Goal: Information Seeking & Learning: Learn about a topic

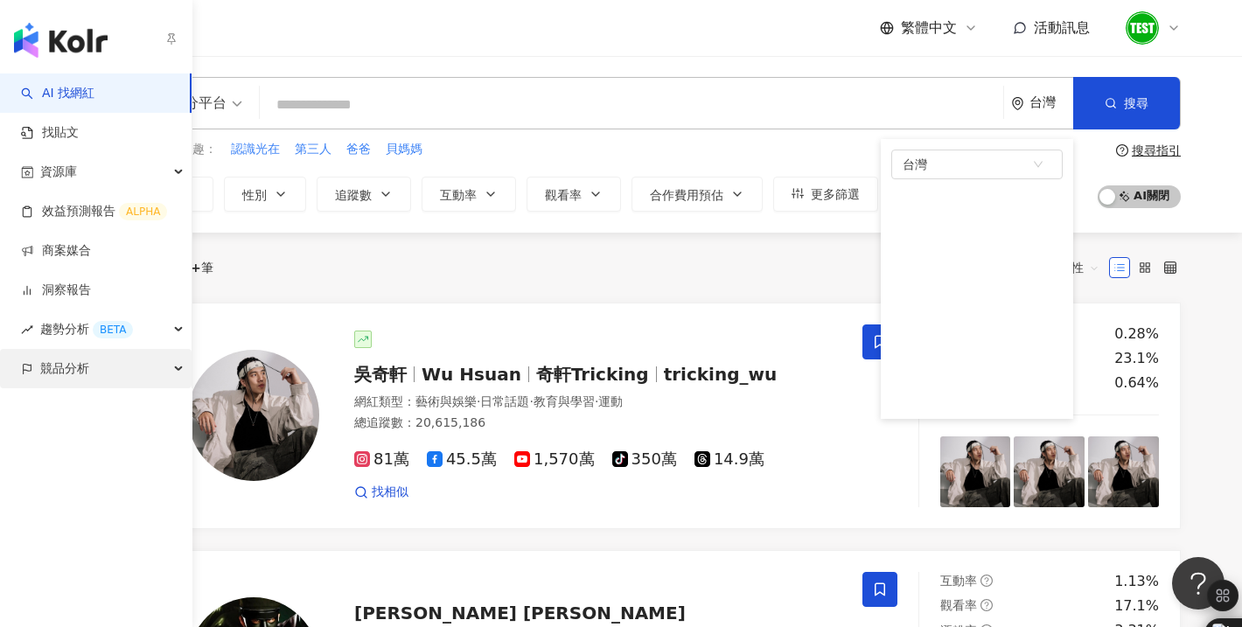
click at [67, 370] on span "競品分析" at bounding box center [64, 368] width 49 height 39
click at [104, 371] on div "競品分析" at bounding box center [95, 368] width 191 height 39
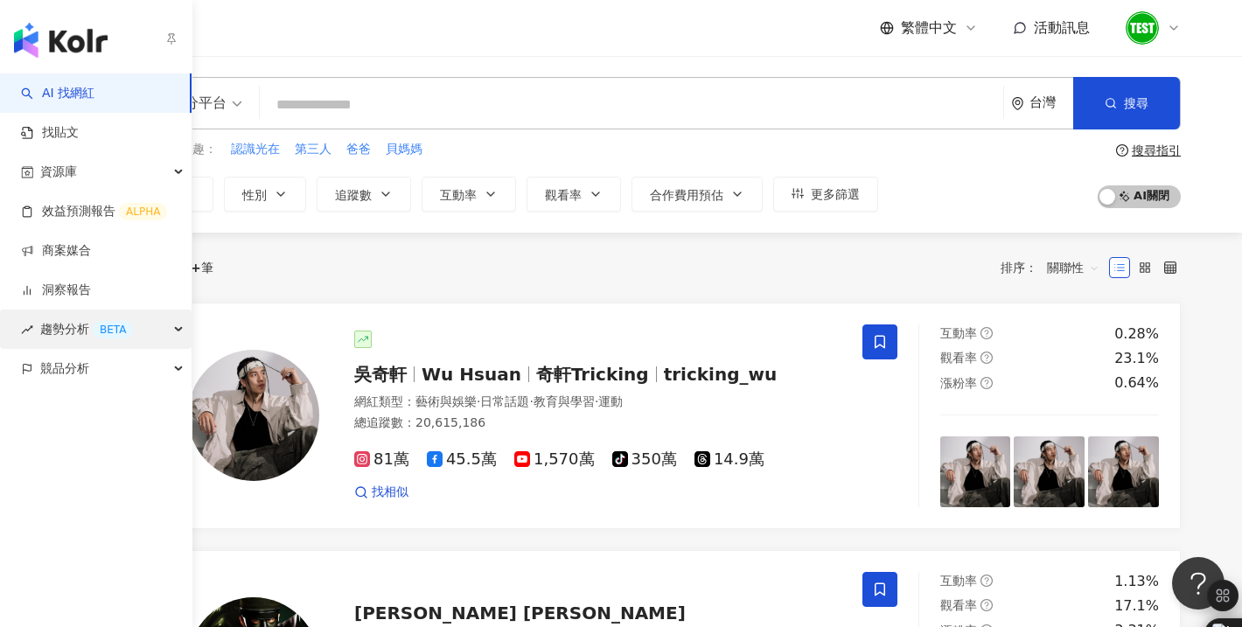
click at [58, 324] on span "趨勢分析 BETA" at bounding box center [86, 329] width 93 height 39
click at [60, 321] on span "趨勢分析 BETA" at bounding box center [86, 329] width 93 height 39
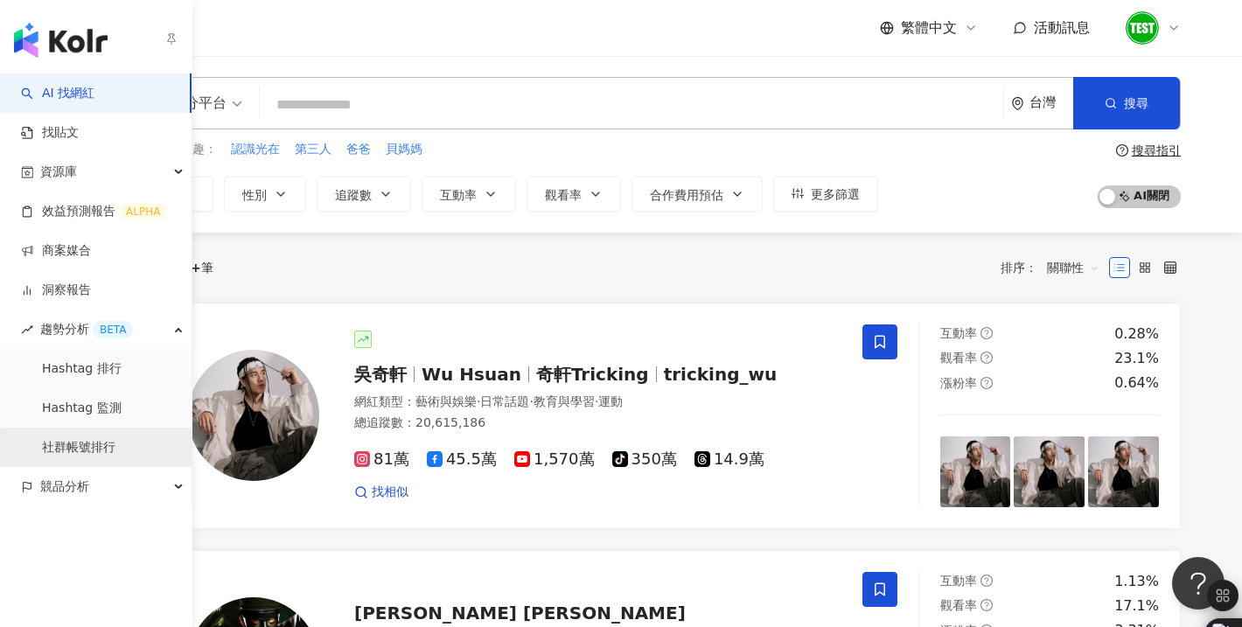
click at [115, 449] on link "社群帳號排行" at bounding box center [78, 447] width 73 height 17
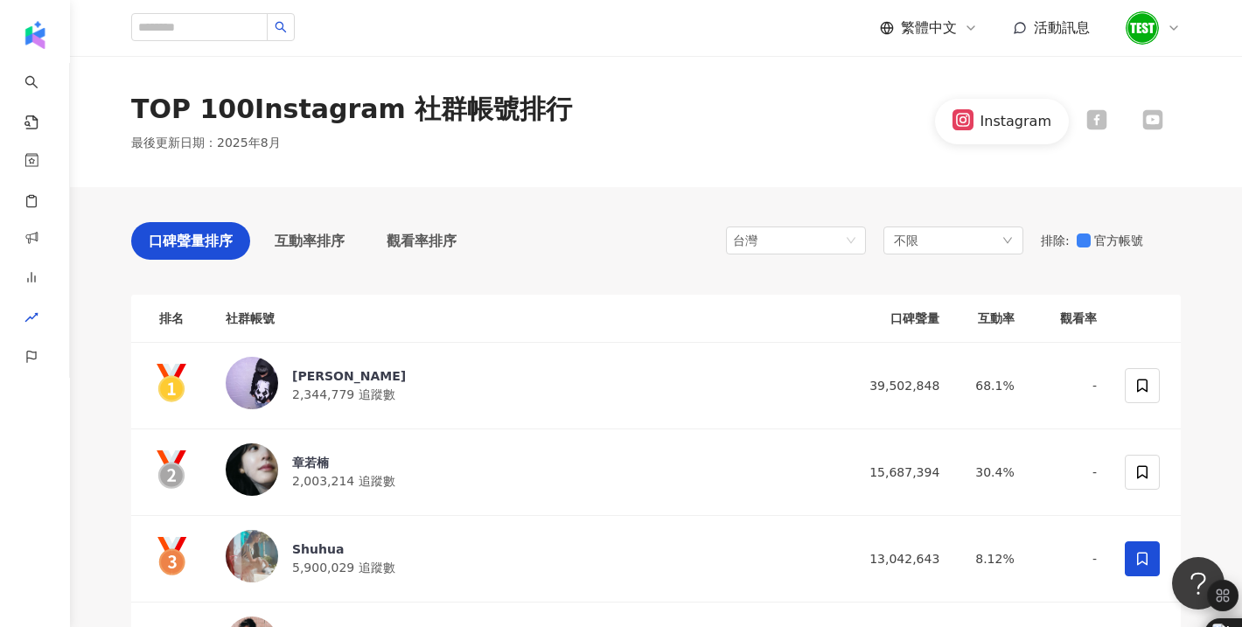
click at [45, 362] on div "競品分析" at bounding box center [34, 357] width 69 height 39
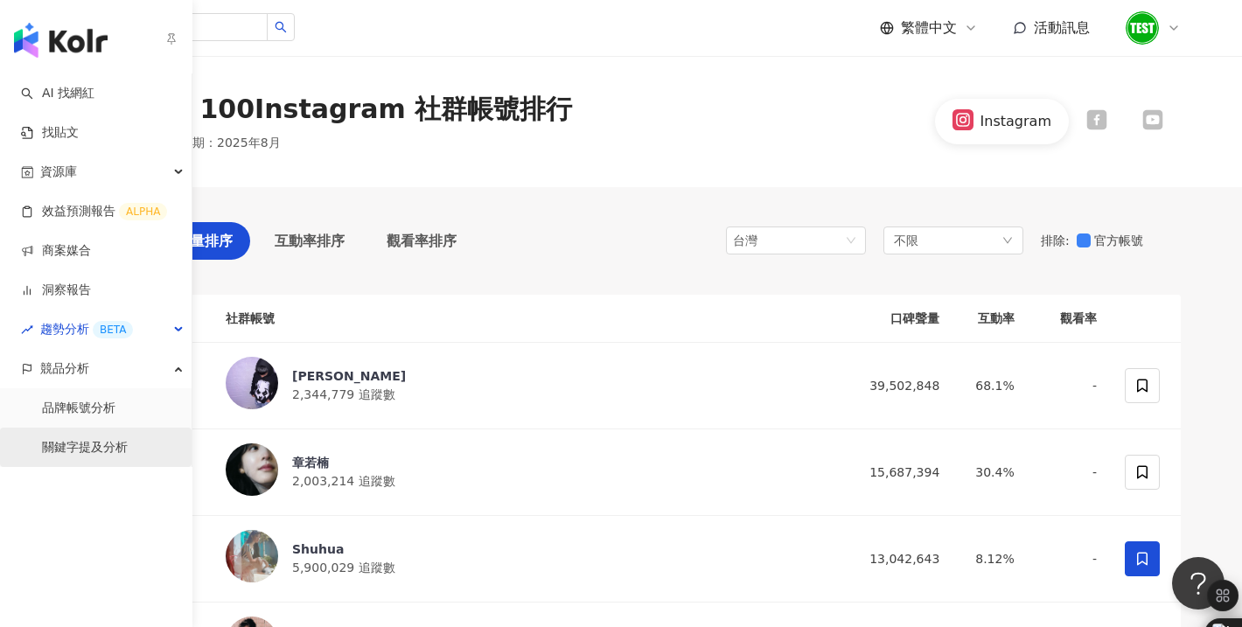
click at [89, 439] on link "關鍵字提及分析" at bounding box center [85, 447] width 86 height 17
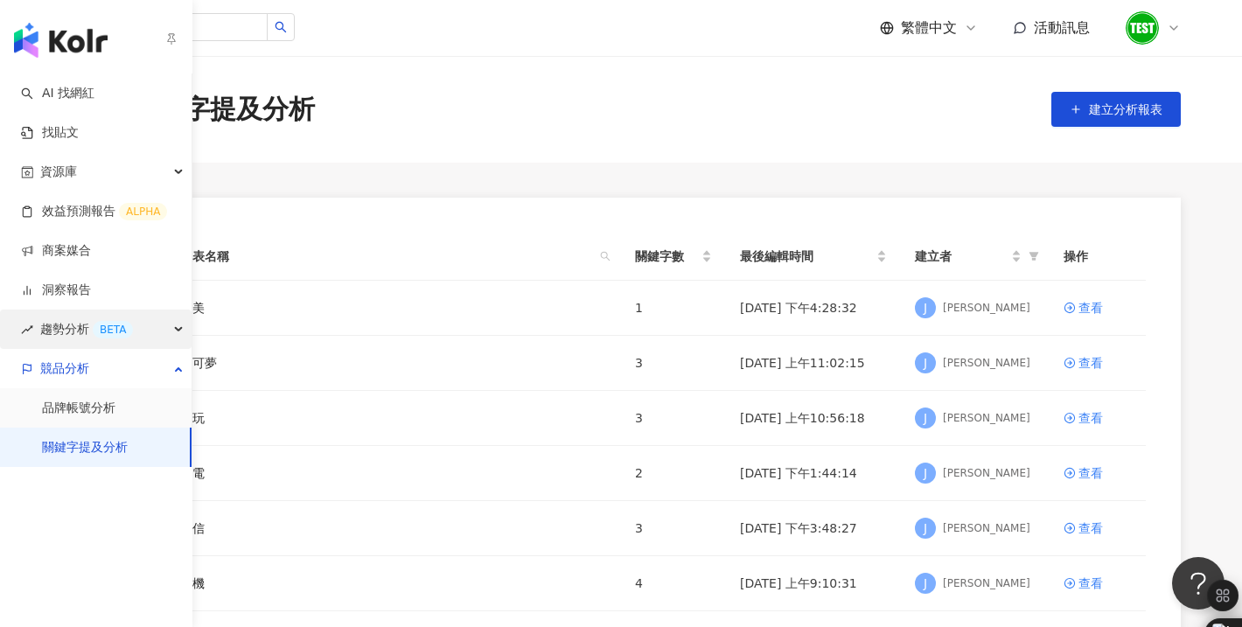
click at [63, 327] on span "趨勢分析 BETA" at bounding box center [86, 329] width 93 height 39
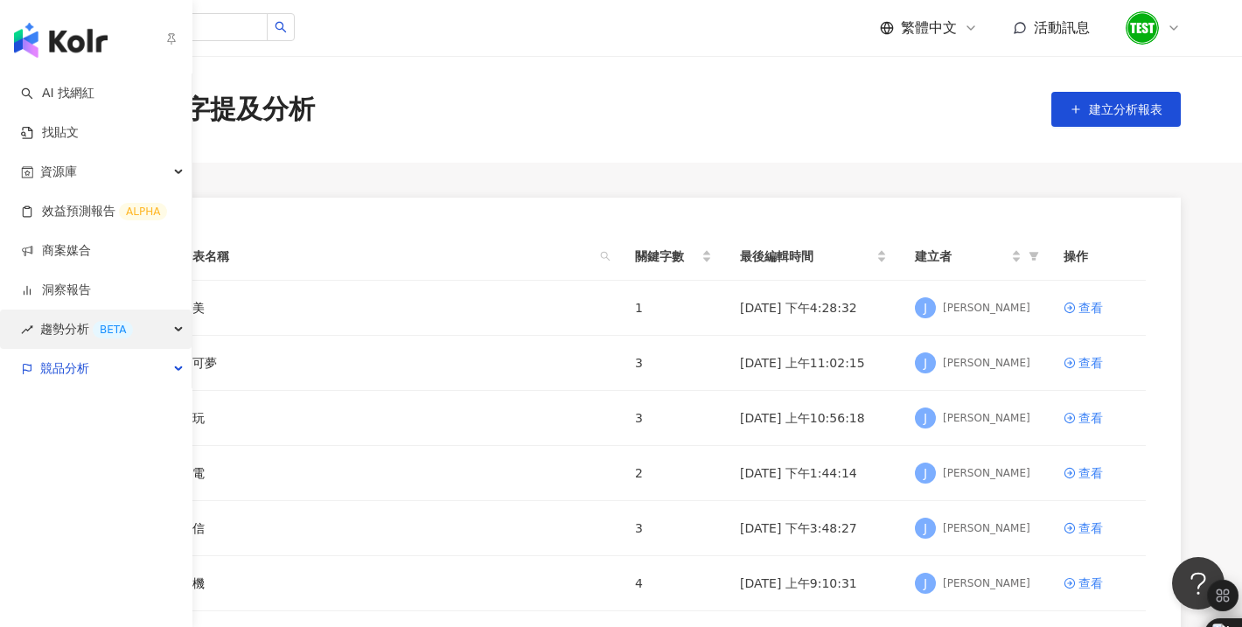
click at [57, 328] on span "趨勢分析 BETA" at bounding box center [86, 329] width 93 height 39
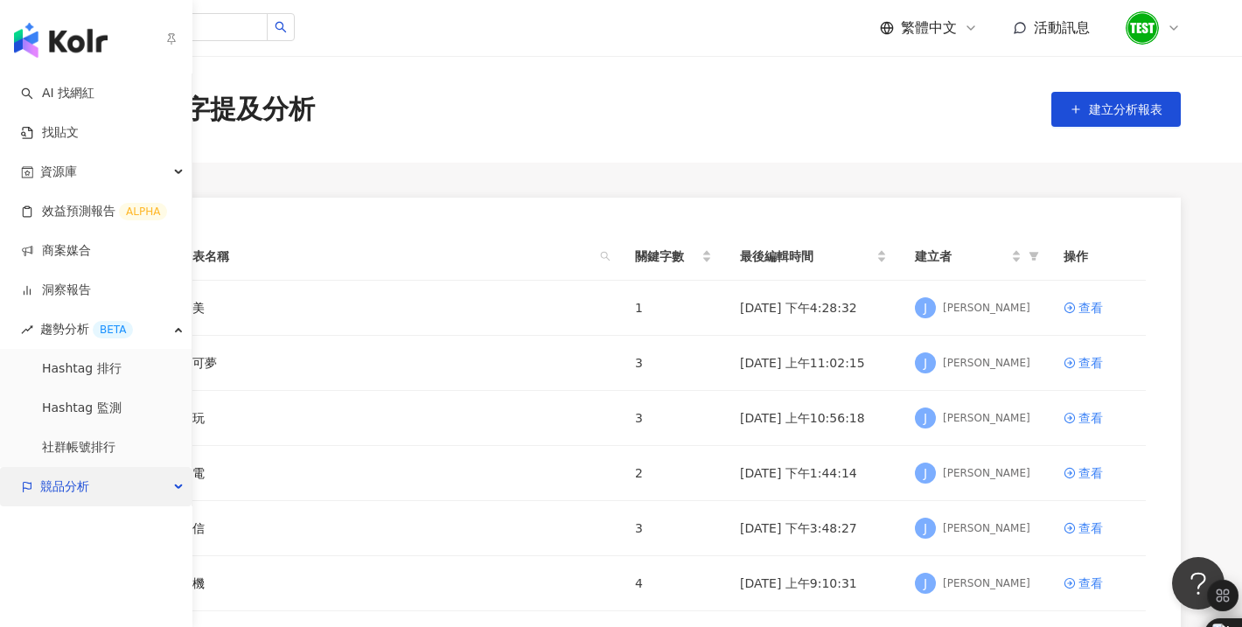
click at [104, 482] on div "競品分析" at bounding box center [95, 486] width 191 height 39
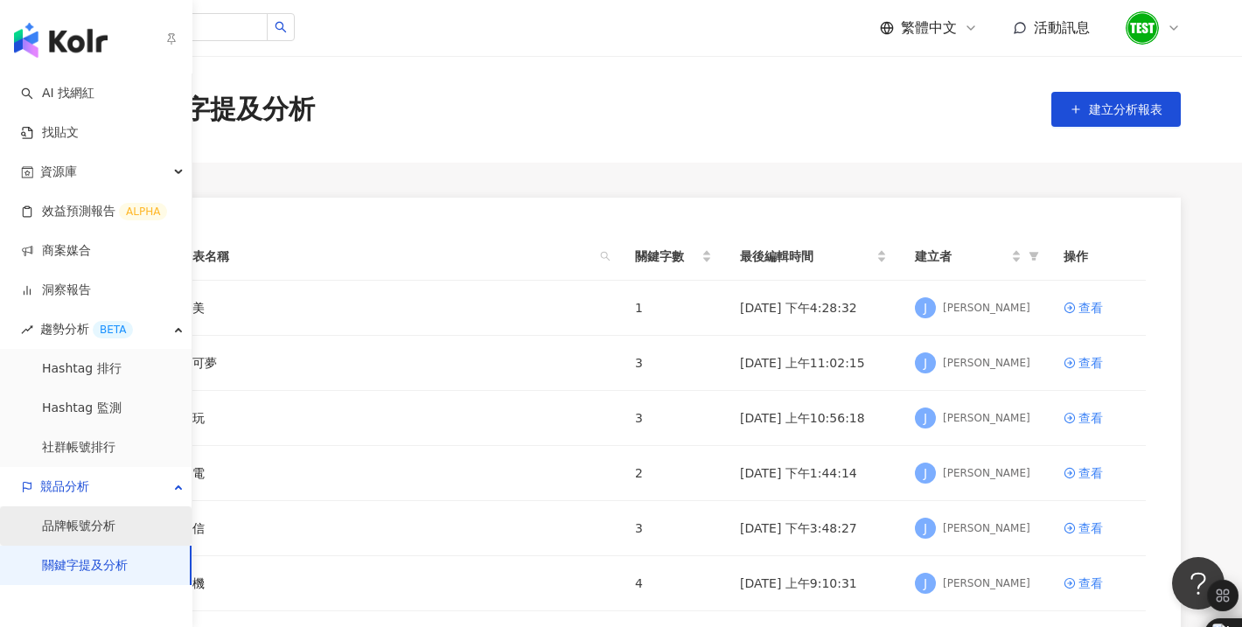
click at [115, 521] on link "品牌帳號分析" at bounding box center [78, 526] width 73 height 17
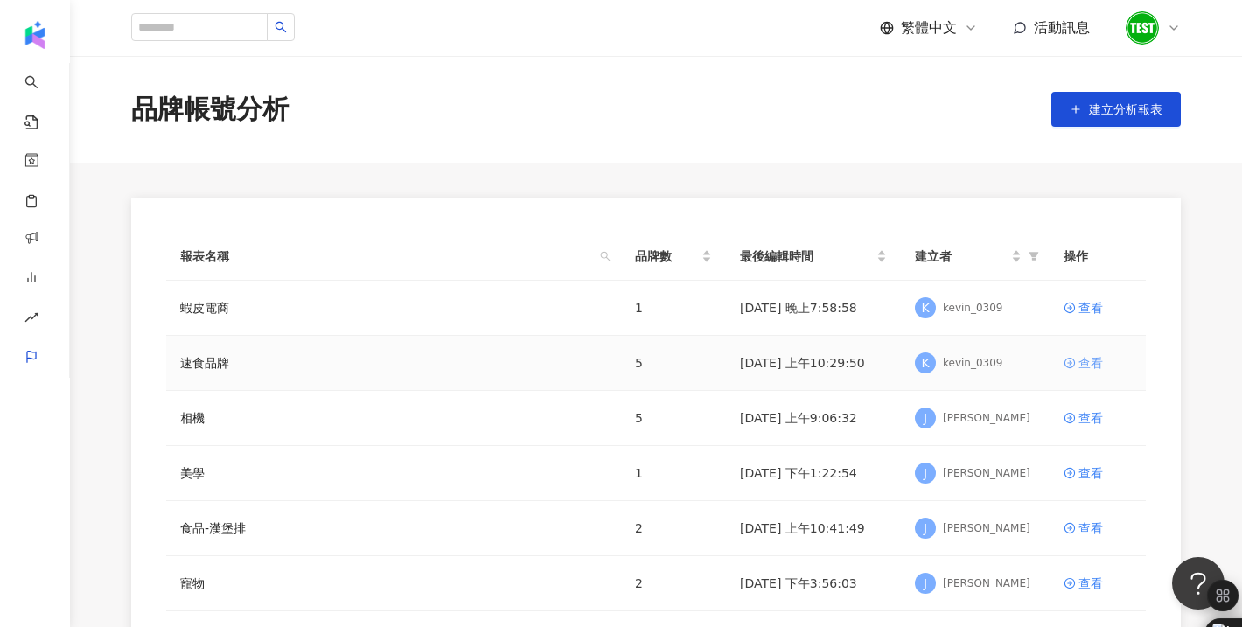
click at [1085, 366] on div "查看" at bounding box center [1090, 362] width 24 height 19
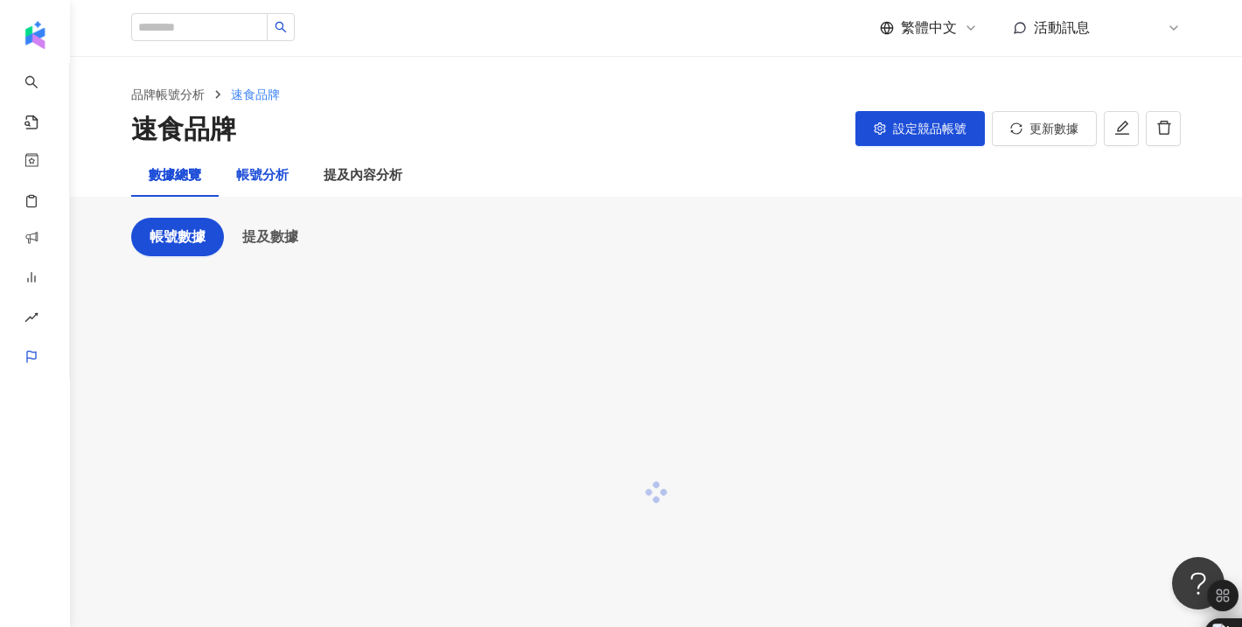
click at [254, 172] on div "帳號分析" at bounding box center [262, 175] width 52 height 21
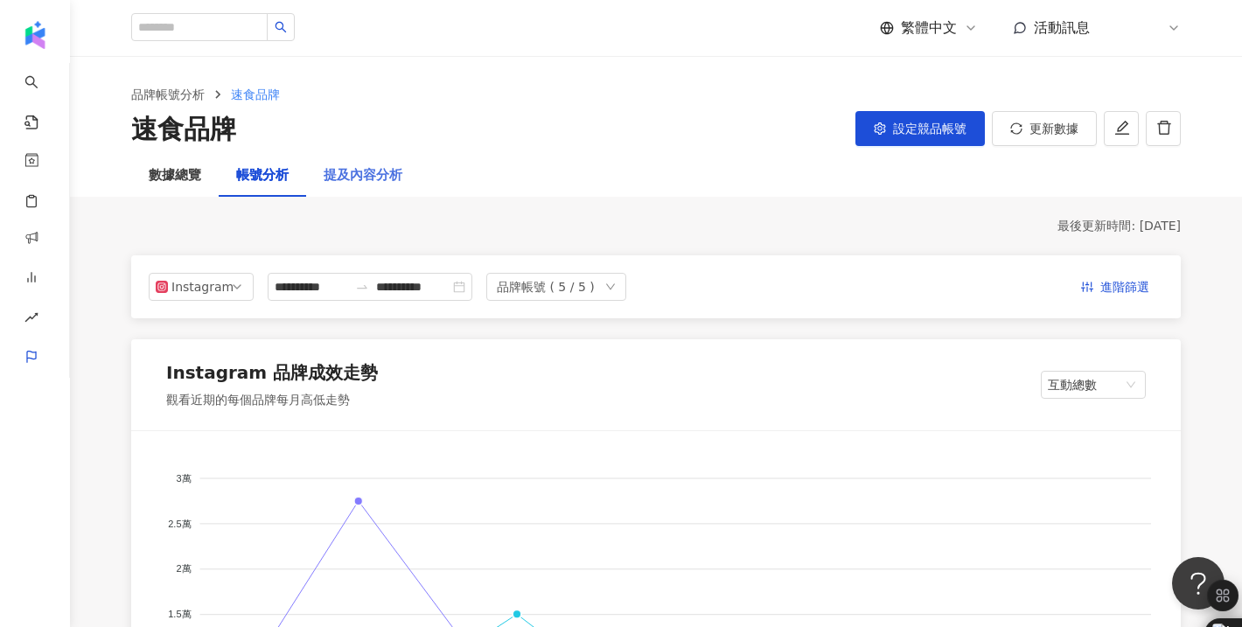
click at [351, 195] on div "提及內容分析" at bounding box center [363, 176] width 114 height 42
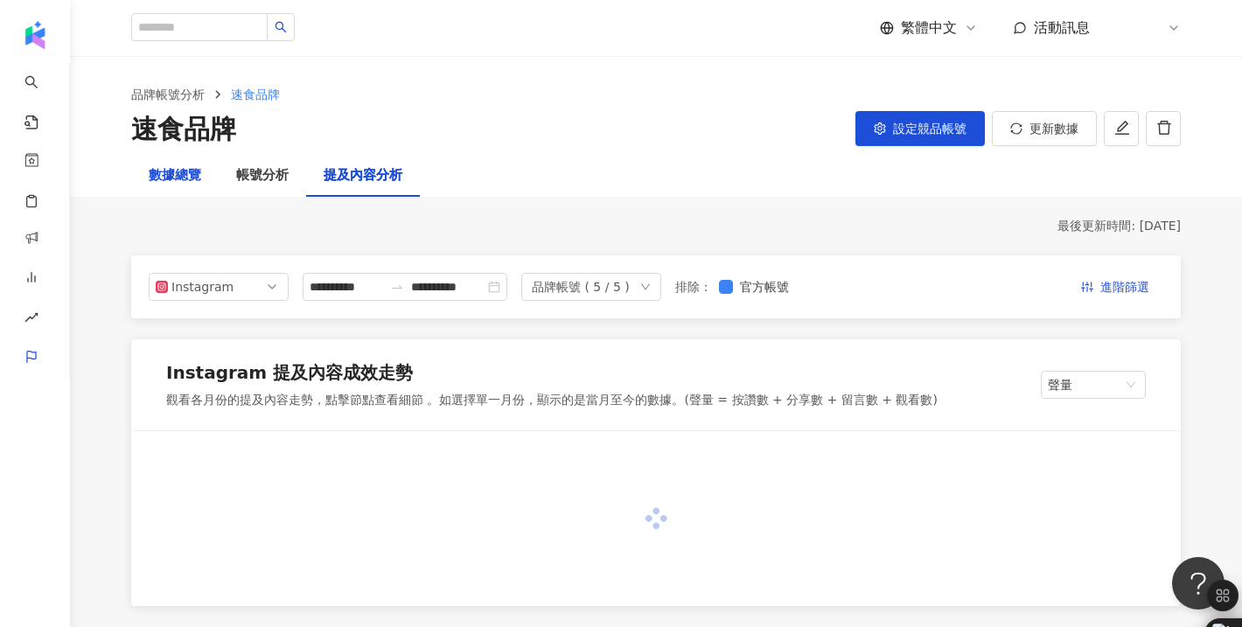
click at [161, 174] on div "數據總覽" at bounding box center [175, 175] width 52 height 21
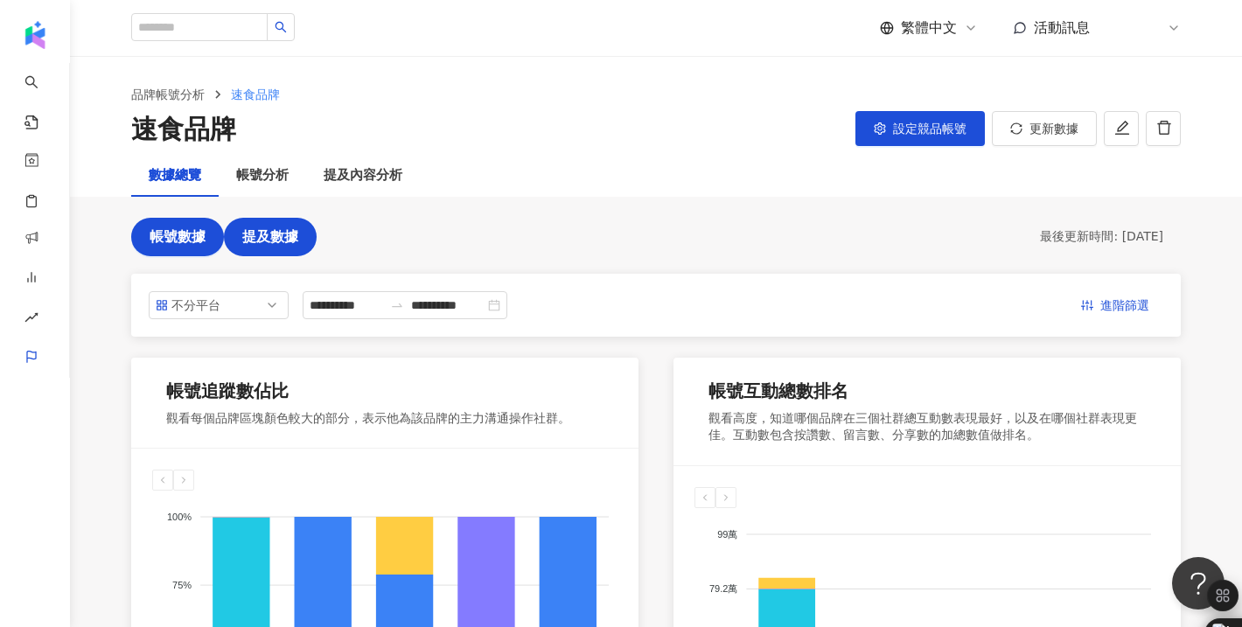
click at [269, 229] on span "提及數據" at bounding box center [270, 237] width 56 height 16
